Goal: Task Accomplishment & Management: Use online tool/utility

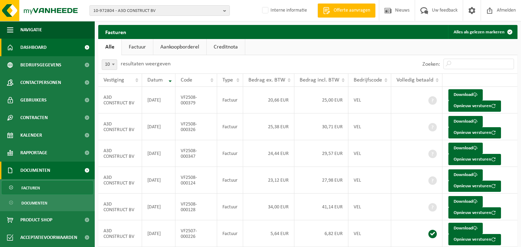
scroll to position [127, 0]
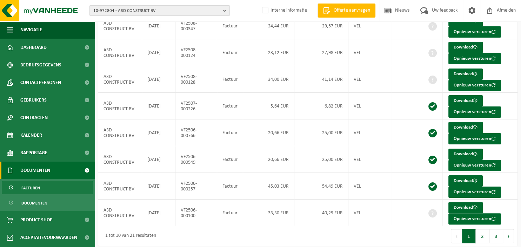
click at [224, 9] on b "button" at bounding box center [226, 11] width 6 height 10
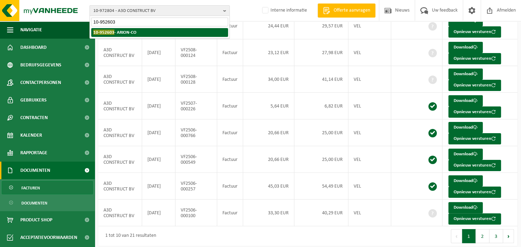
type input "10-952603"
click at [136, 33] on li "10-952603 - ARION-CO" at bounding box center [159, 32] width 137 height 9
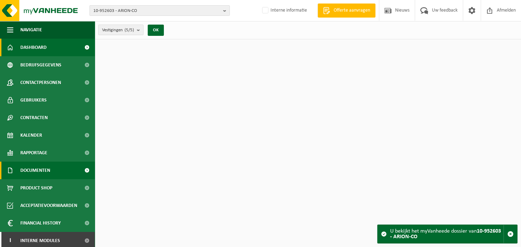
click at [48, 171] on span "Documenten" at bounding box center [35, 170] width 30 height 18
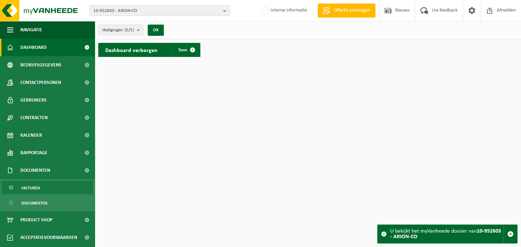
click at [44, 190] on link "Facturen" at bounding box center [47, 187] width 91 height 13
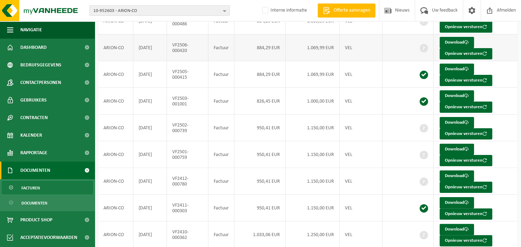
scroll to position [143, 0]
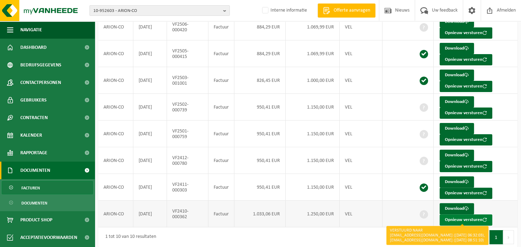
click at [458, 216] on button "Opnieuw versturen" at bounding box center [465, 219] width 53 height 11
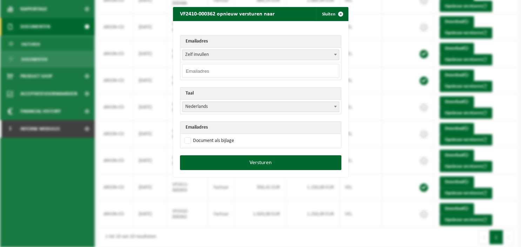
click at [213, 69] on input "email" at bounding box center [260, 71] width 157 height 14
paste input "[EMAIL_ADDRESS][DOMAIN_NAME]"
type input "[EMAIL_ADDRESS][DOMAIN_NAME]"
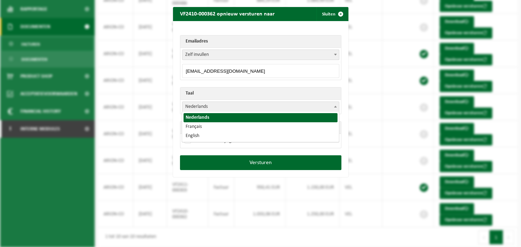
click at [335, 106] on b at bounding box center [335, 107] width 3 height 2
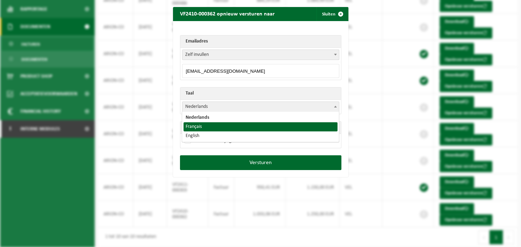
select select "fr"
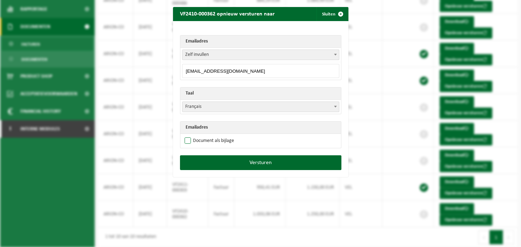
click at [209, 141] on label "Document als bijlage" at bounding box center [208, 140] width 51 height 11
click at [209, 135] on input "Document als bijlage" at bounding box center [269, 135] width 175 height 0
checkbox input "true"
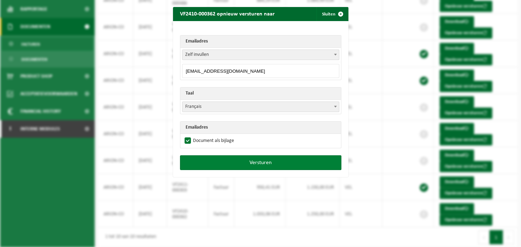
click at [247, 161] on button "Versturen" at bounding box center [260, 162] width 161 height 15
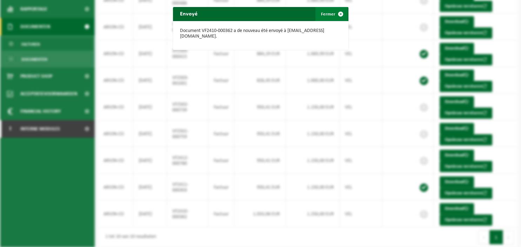
click at [341, 13] on span "button" at bounding box center [341, 14] width 14 height 14
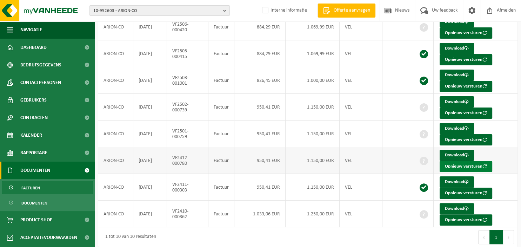
click at [457, 163] on button "Opnieuw versturen" at bounding box center [465, 166] width 53 height 11
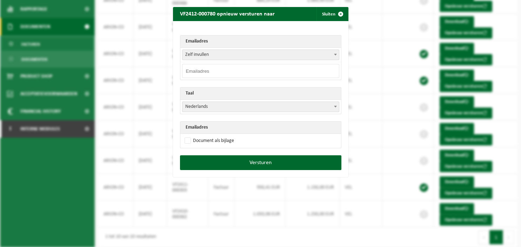
click at [236, 71] on input "email" at bounding box center [260, 71] width 157 height 14
paste input "[EMAIL_ADDRESS][DOMAIN_NAME]"
type input "[EMAIL_ADDRESS][DOMAIN_NAME]"
click at [336, 109] on span at bounding box center [335, 106] width 7 height 9
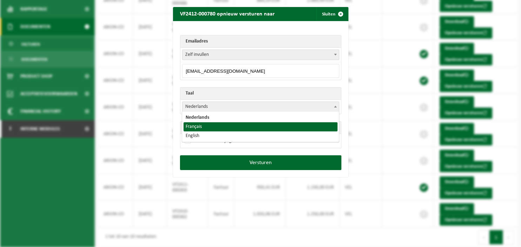
select select "fr"
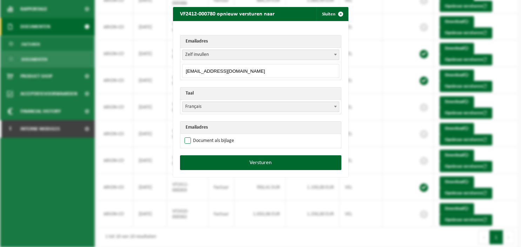
click at [228, 139] on label "Document als bijlage" at bounding box center [208, 140] width 51 height 11
click at [228, 135] on input "Document als bijlage" at bounding box center [269, 135] width 175 height 0
checkbox input "true"
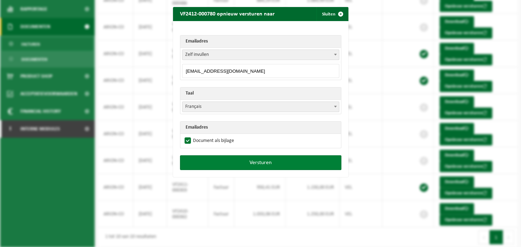
click at [232, 159] on button "Versturen" at bounding box center [260, 162] width 161 height 15
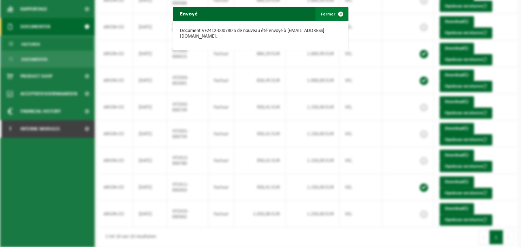
click at [341, 14] on span "button" at bounding box center [341, 14] width 14 height 14
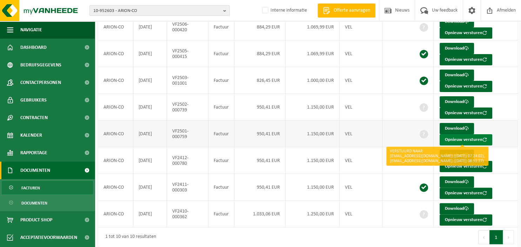
click at [450, 137] on button "Opnieuw versturen" at bounding box center [465, 139] width 53 height 11
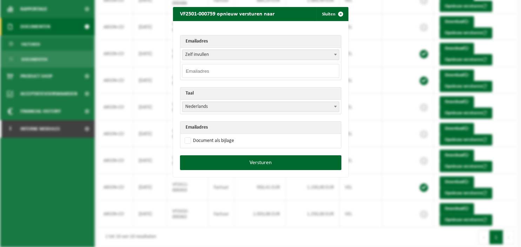
click at [217, 73] on input "email" at bounding box center [260, 71] width 157 height 14
paste input "[EMAIL_ADDRESS][DOMAIN_NAME]"
type input "[EMAIL_ADDRESS][DOMAIN_NAME]"
click at [340, 105] on td "Nederlands Français English Nederlands" at bounding box center [260, 107] width 161 height 14
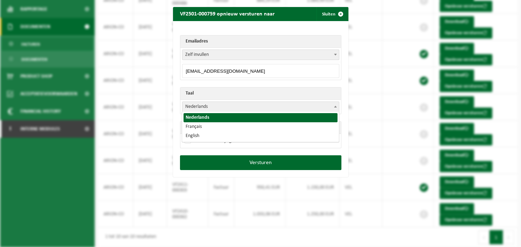
click at [337, 104] on span at bounding box center [335, 106] width 7 height 9
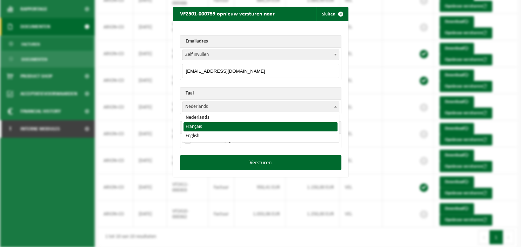
select select "fr"
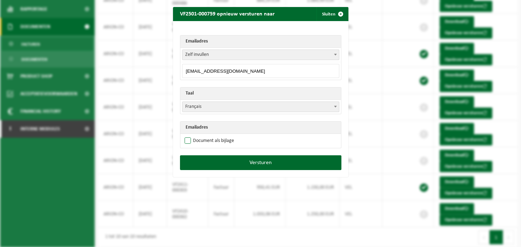
click at [207, 141] on label "Document als bijlage" at bounding box center [208, 140] width 51 height 11
click at [207, 135] on input "Document als bijlage" at bounding box center [269, 135] width 175 height 0
checkbox input "true"
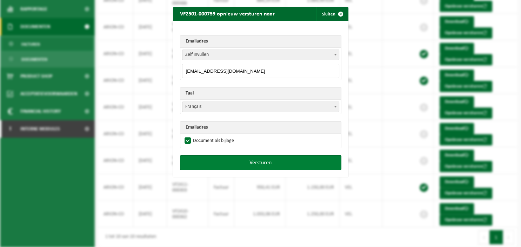
click at [227, 162] on button "Versturen" at bounding box center [260, 162] width 161 height 15
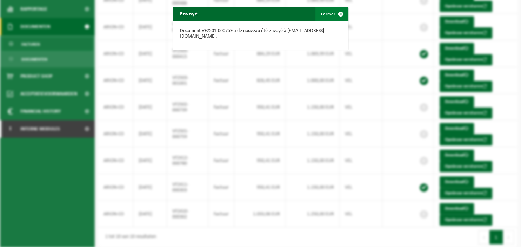
click at [341, 13] on span "button" at bounding box center [341, 14] width 14 height 14
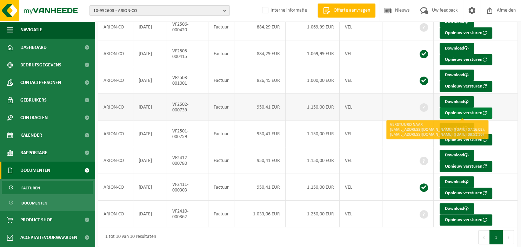
click at [449, 110] on button "Opnieuw versturen" at bounding box center [465, 112] width 53 height 11
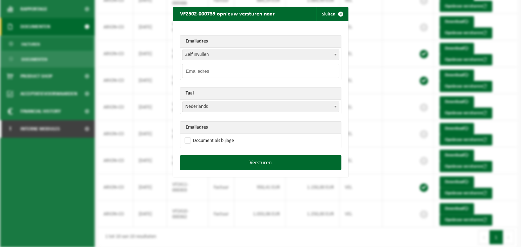
click at [197, 69] on input "email" at bounding box center [260, 71] width 157 height 14
paste input "[EMAIL_ADDRESS][DOMAIN_NAME]"
type input "[EMAIL_ADDRESS][DOMAIN_NAME]"
click at [333, 104] on span at bounding box center [335, 106] width 7 height 9
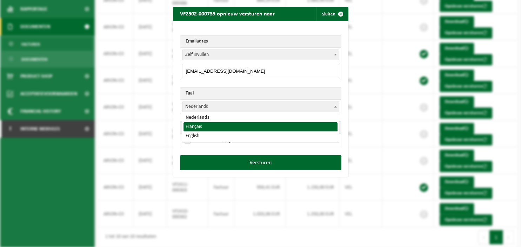
select select "fr"
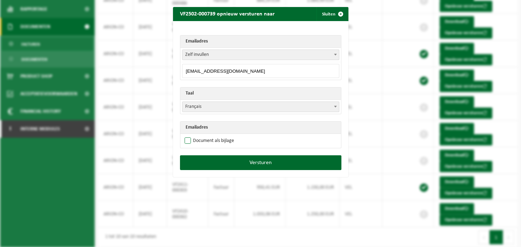
click at [217, 141] on label "Document als bijlage" at bounding box center [208, 140] width 51 height 11
click at [217, 135] on input "Document als bijlage" at bounding box center [269, 135] width 175 height 0
checkbox input "true"
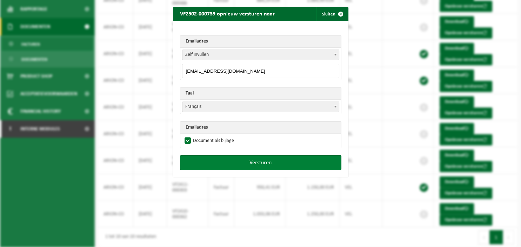
click at [237, 162] on button "Versturen" at bounding box center [260, 162] width 161 height 15
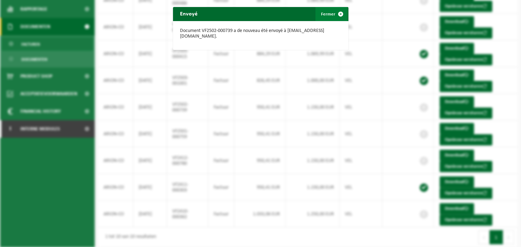
click at [335, 13] on span "button" at bounding box center [341, 14] width 14 height 14
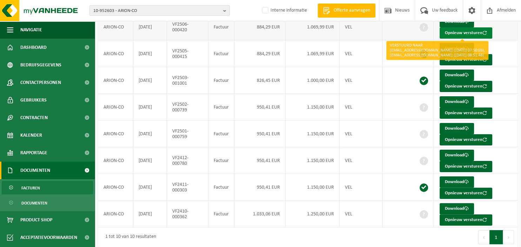
click at [457, 32] on button "Opnieuw versturen" at bounding box center [465, 32] width 53 height 11
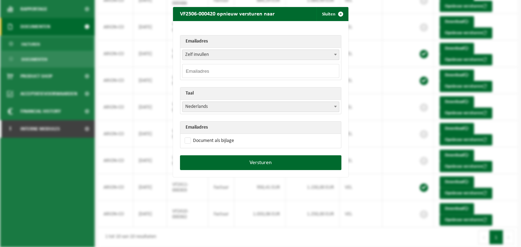
click at [257, 69] on input "email" at bounding box center [260, 71] width 157 height 14
paste input "[EMAIL_ADDRESS][DOMAIN_NAME]"
type input "[EMAIL_ADDRESS][DOMAIN_NAME]"
click at [335, 107] on b at bounding box center [335, 107] width 3 height 2
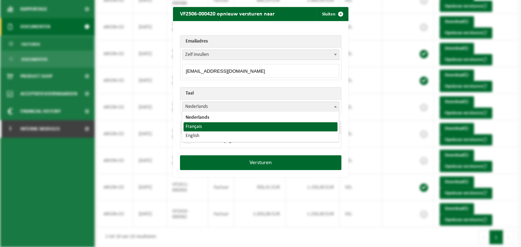
select select "fr"
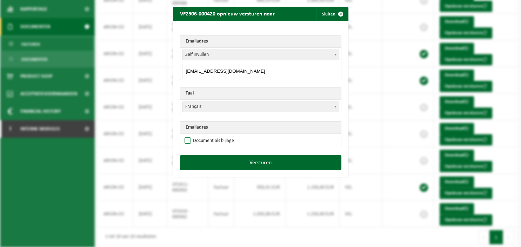
click at [216, 142] on label "Document als bijlage" at bounding box center [208, 140] width 51 height 11
click at [216, 135] on input "Document als bijlage" at bounding box center [269, 135] width 175 height 0
checkbox input "true"
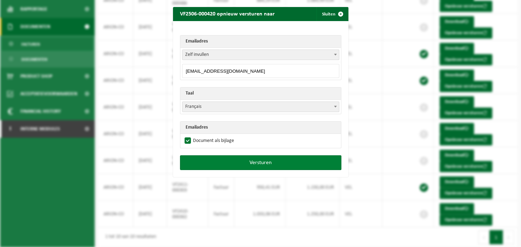
click at [240, 168] on button "Versturen" at bounding box center [260, 162] width 161 height 15
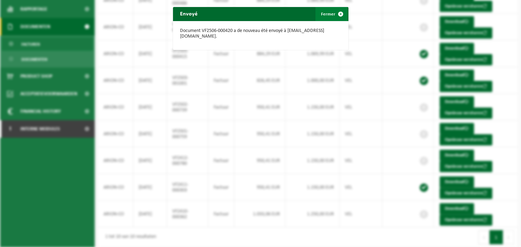
click at [341, 12] on span "button" at bounding box center [341, 14] width 14 height 14
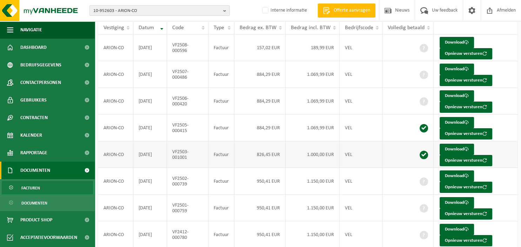
scroll to position [32, 0]
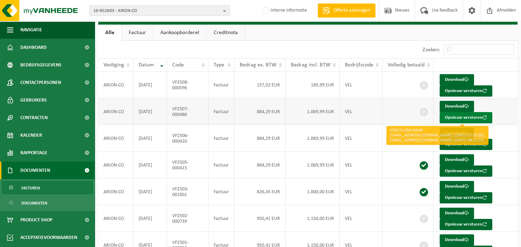
click at [455, 116] on button "Opnieuw versturen" at bounding box center [465, 117] width 53 height 11
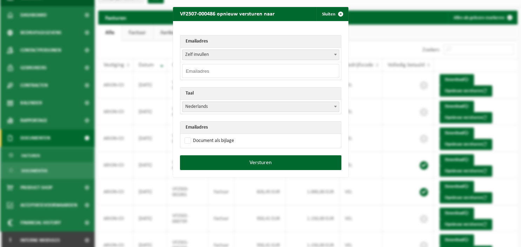
click at [237, 68] on input "email" at bounding box center [260, 71] width 157 height 14
paste input "[EMAIL_ADDRESS][DOMAIN_NAME]"
type input "[EMAIL_ADDRESS][DOMAIN_NAME]"
click at [336, 109] on span at bounding box center [335, 106] width 7 height 9
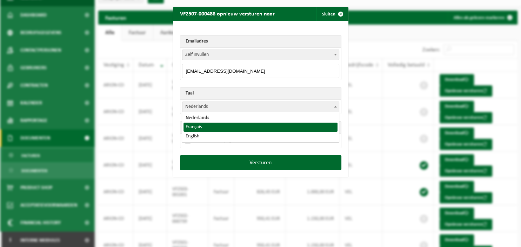
select select "fr"
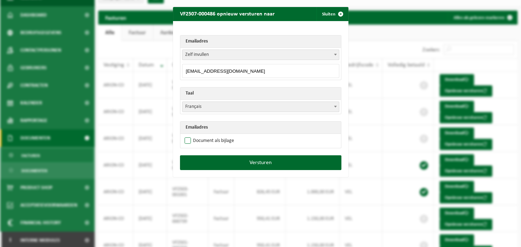
click at [219, 139] on label "Document als bijlage" at bounding box center [208, 140] width 51 height 11
click at [219, 135] on input "Document als bijlage" at bounding box center [269, 135] width 175 height 0
checkbox input "true"
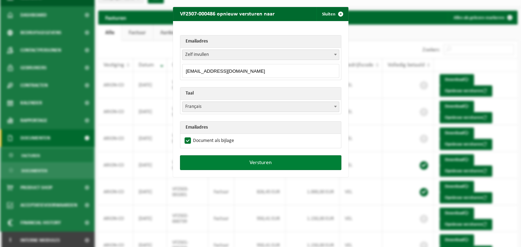
click at [228, 162] on button "Versturen" at bounding box center [260, 162] width 161 height 15
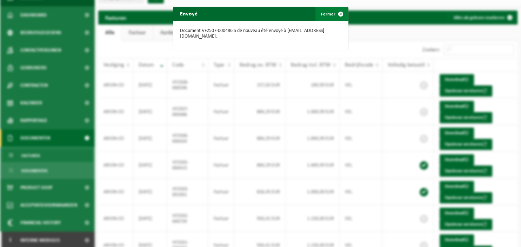
click at [342, 15] on span "button" at bounding box center [341, 14] width 14 height 14
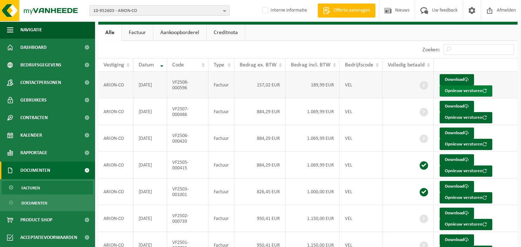
click at [455, 90] on button "Opnieuw versturen" at bounding box center [465, 90] width 53 height 11
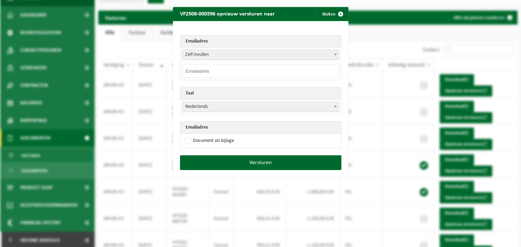
click at [247, 73] on input "email" at bounding box center [260, 71] width 157 height 14
paste input "[EMAIL_ADDRESS][DOMAIN_NAME]"
type input "[EMAIL_ADDRESS][DOMAIN_NAME]"
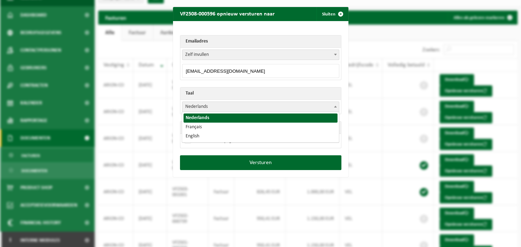
click at [338, 107] on span at bounding box center [335, 106] width 7 height 9
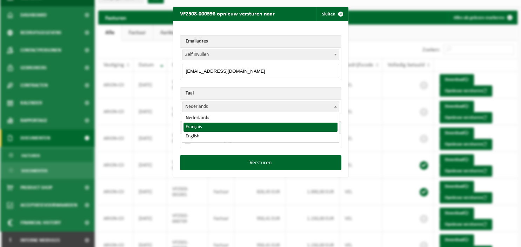
select select "fr"
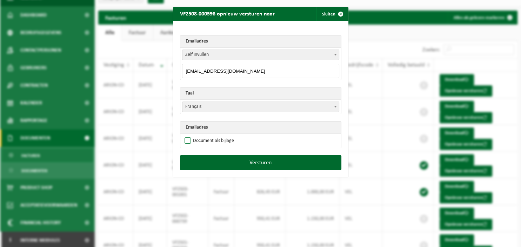
click at [217, 140] on label "Document als bijlage" at bounding box center [208, 140] width 51 height 11
click at [217, 135] on input "Document als bijlage" at bounding box center [269, 135] width 175 height 0
checkbox input "true"
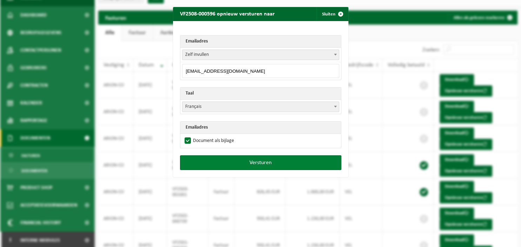
click at [248, 161] on button "Versturen" at bounding box center [260, 162] width 161 height 15
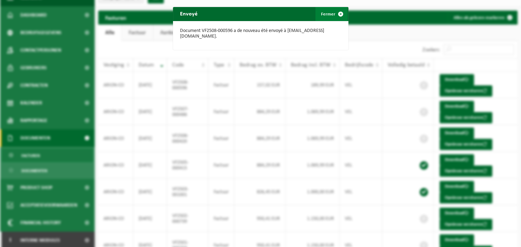
click at [339, 13] on span "button" at bounding box center [341, 14] width 14 height 14
